Goal: Information Seeking & Learning: Learn about a topic

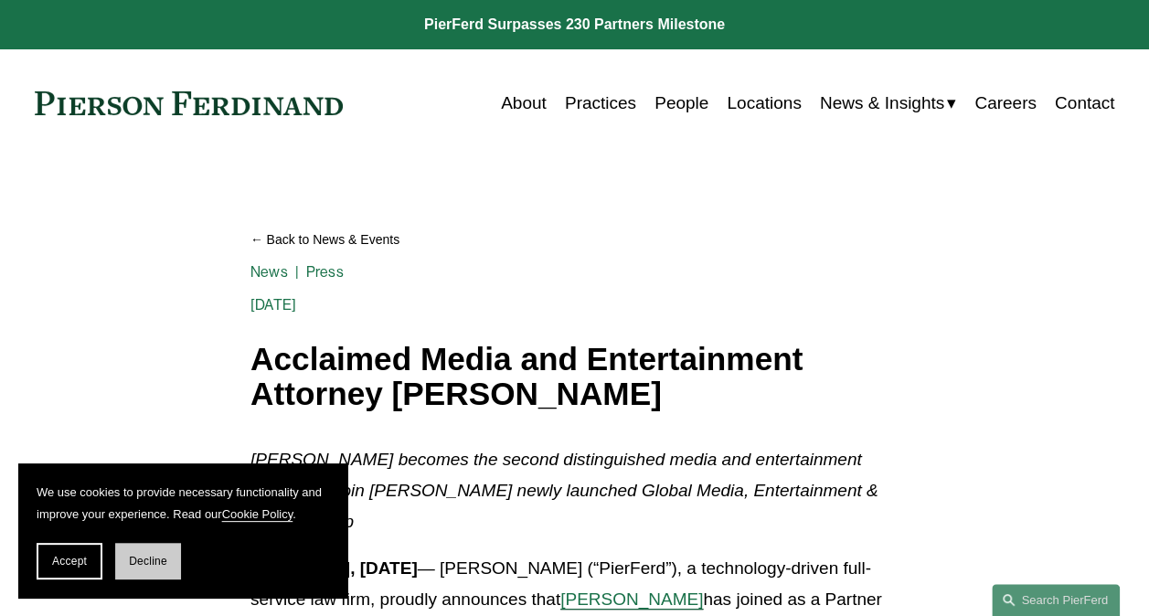
click at [152, 561] on span "Decline" at bounding box center [148, 561] width 38 height 13
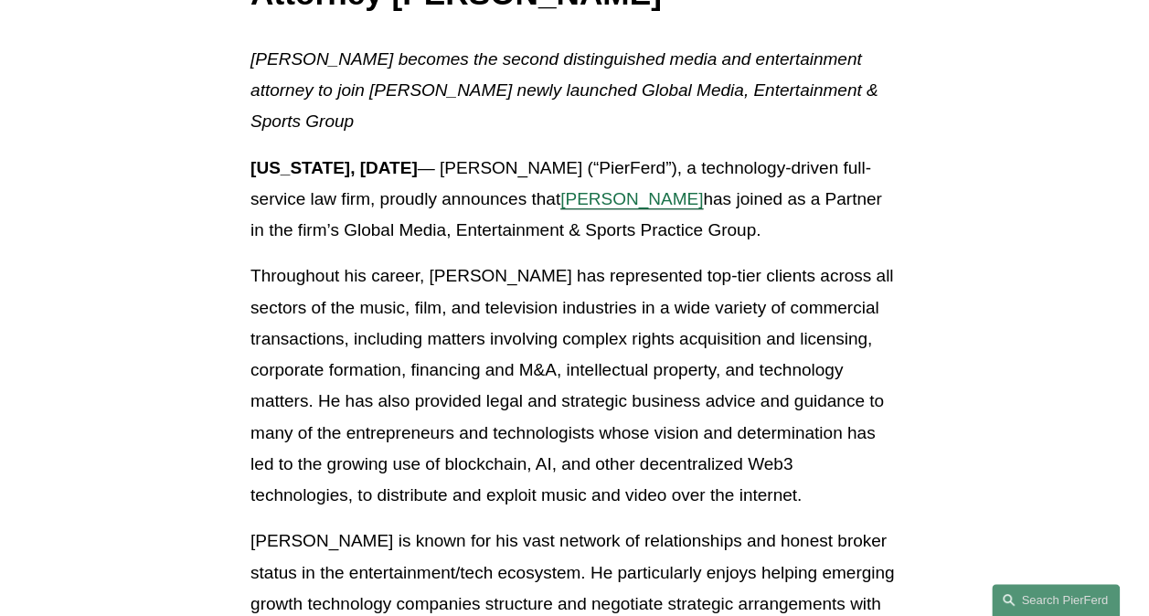
scroll to position [402, 0]
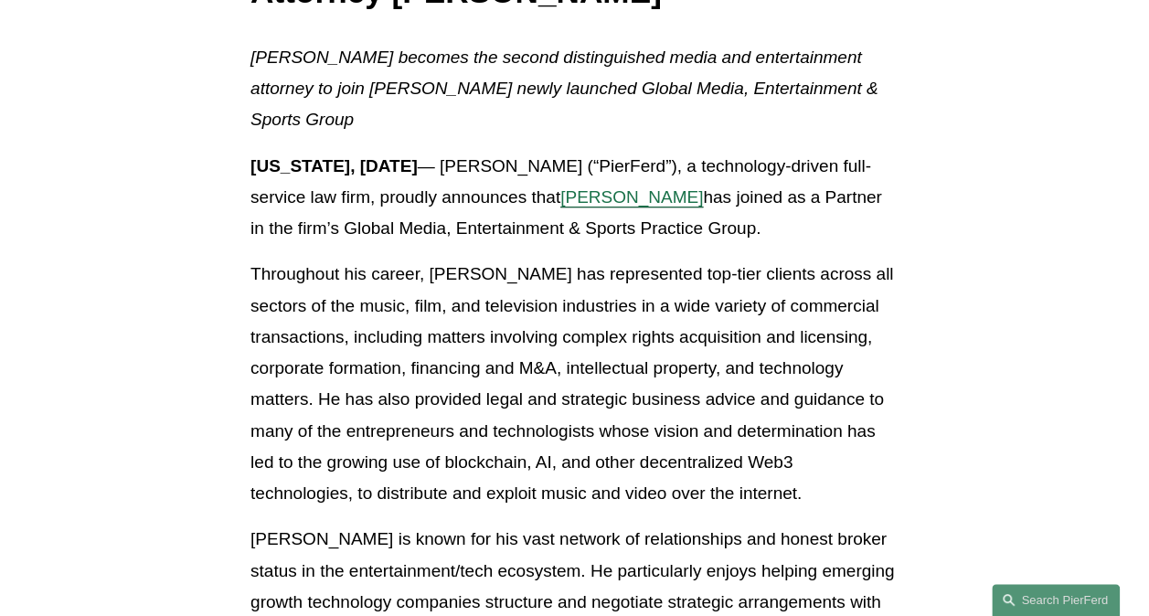
click at [674, 200] on span "[PERSON_NAME]" at bounding box center [631, 196] width 143 height 19
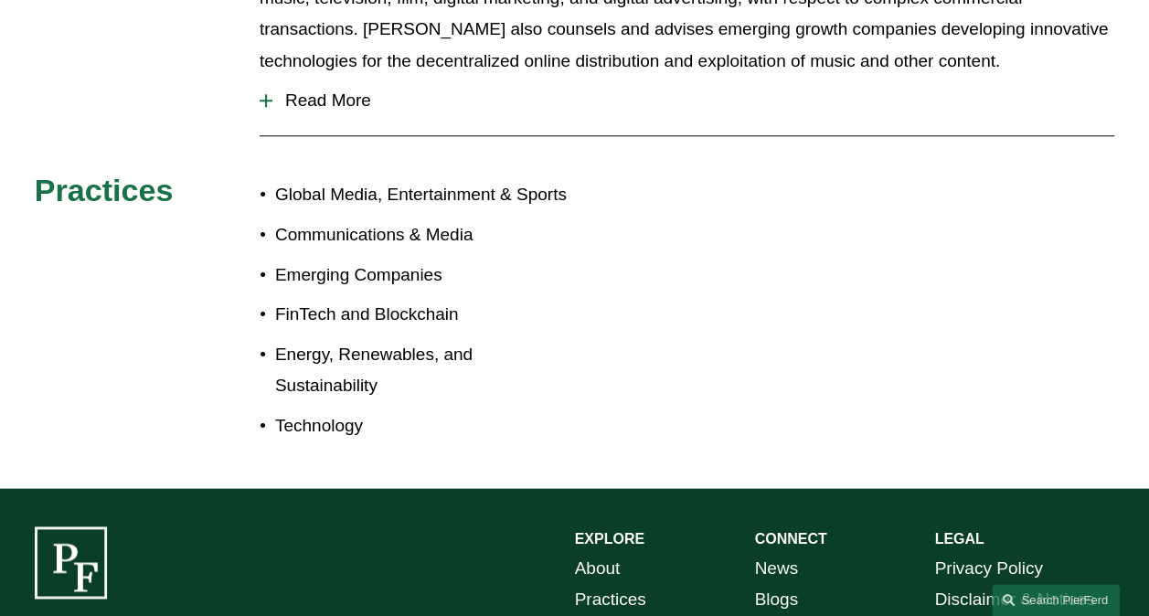
click at [560, 254] on ul "Global Media, Entertainment & Sports Communications & Media Emerging Companies …" at bounding box center [417, 310] width 315 height 262
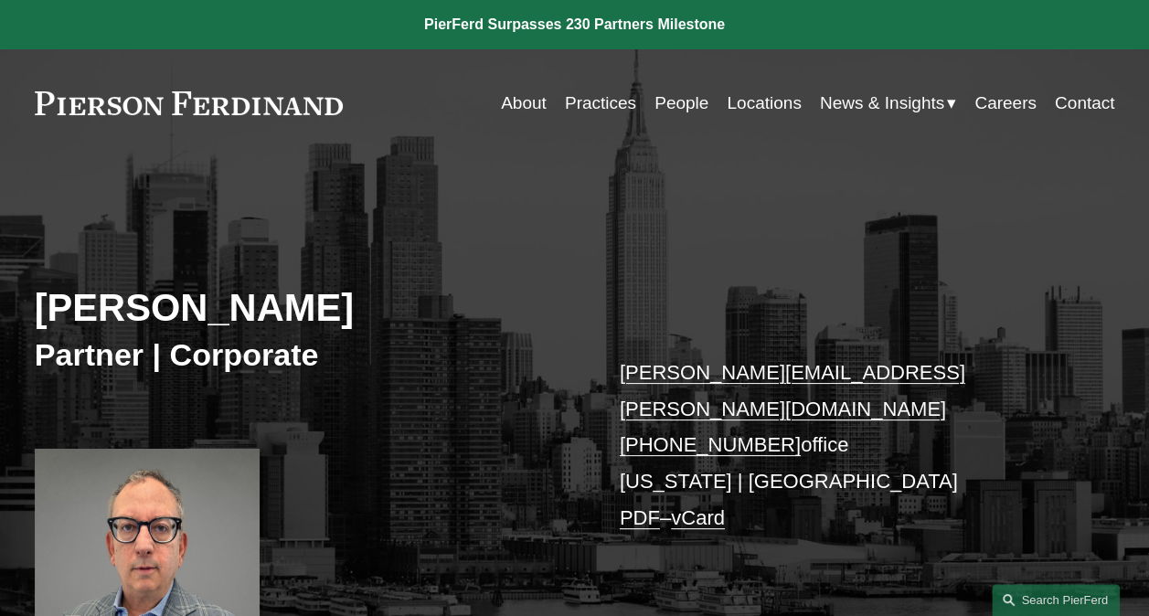
click at [510, 101] on link "About" at bounding box center [524, 103] width 46 height 35
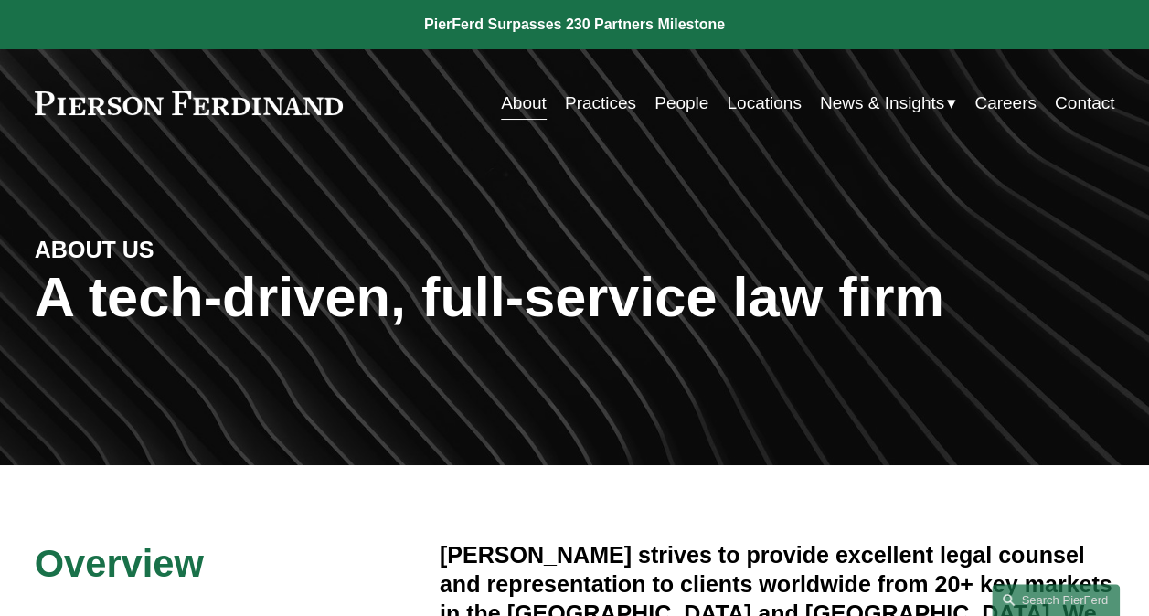
click at [735, 101] on link "Locations" at bounding box center [764, 103] width 74 height 35
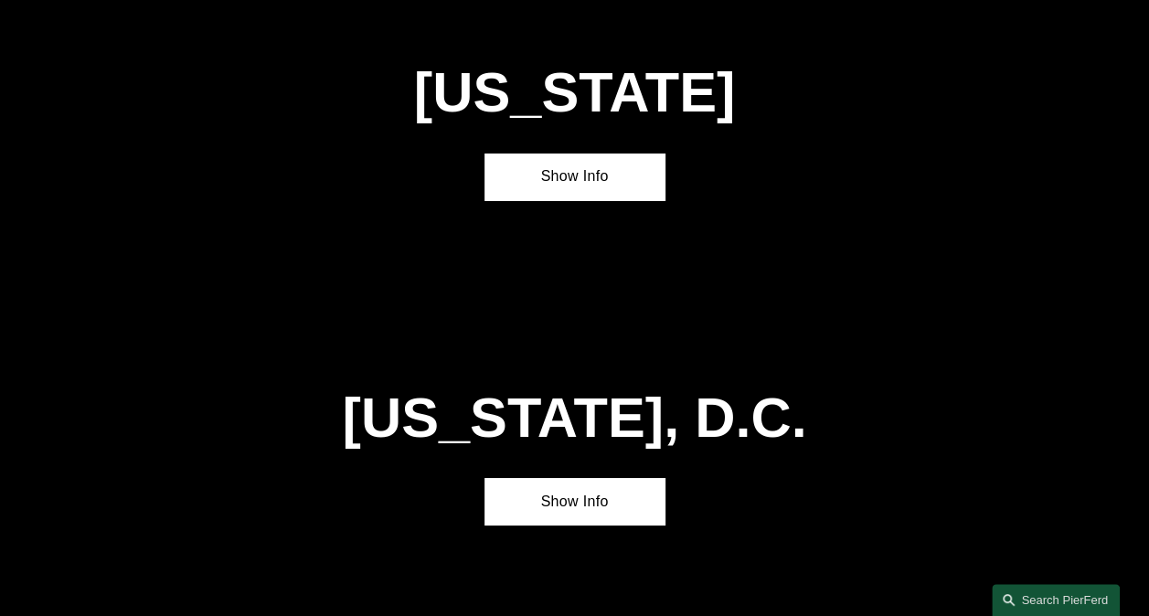
scroll to position [6586, 0]
